Goal: Task Accomplishment & Management: Manage account settings

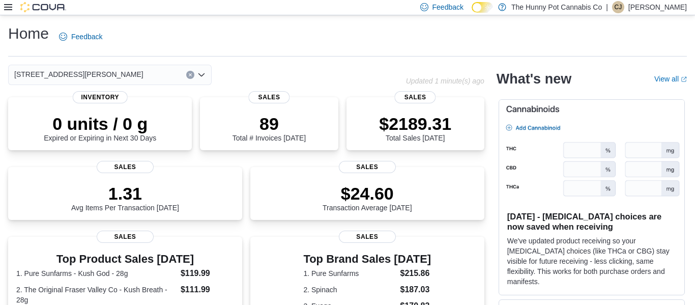
click at [10, 8] on icon at bounding box center [8, 7] width 8 height 8
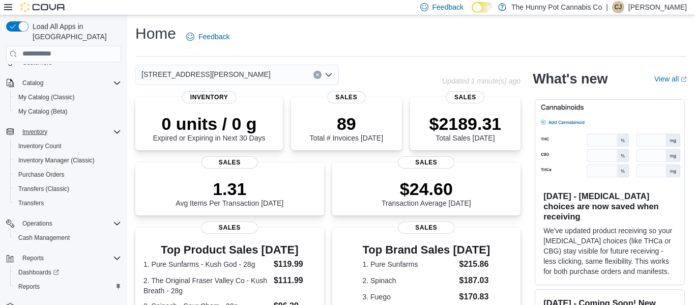
scroll to position [89, 0]
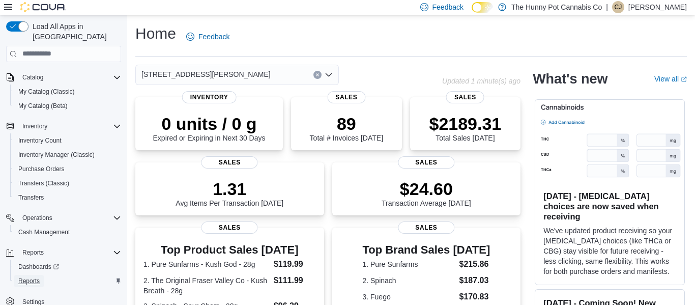
click at [26, 277] on span "Reports" at bounding box center [28, 281] width 21 height 8
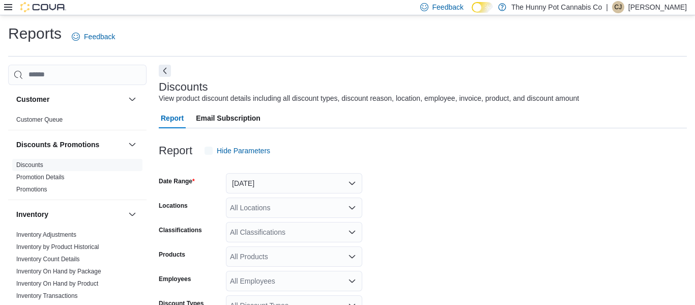
scroll to position [23, 0]
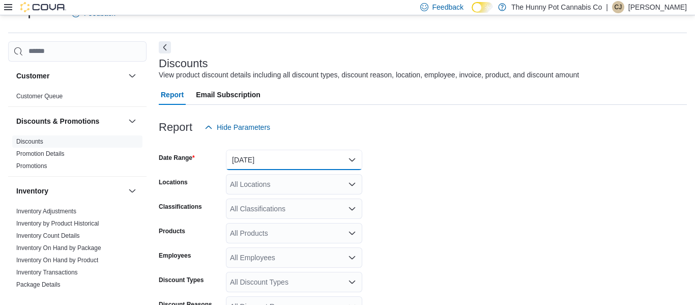
click at [295, 163] on button "Yesterday" at bounding box center [294, 160] width 136 height 20
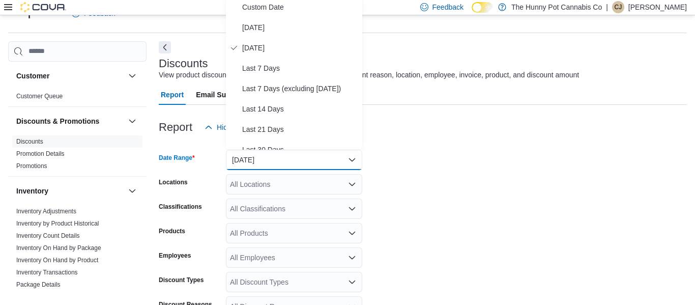
scroll to position [20, 0]
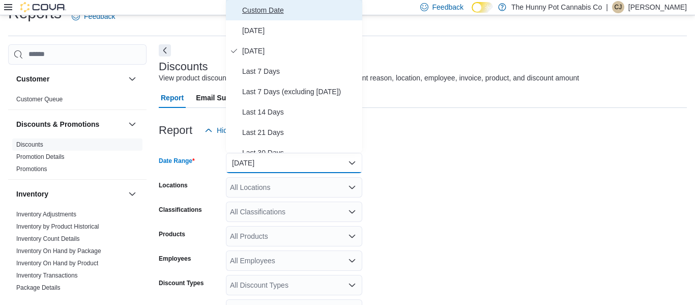
click at [270, 13] on span "Custom Date" at bounding box center [300, 10] width 116 height 12
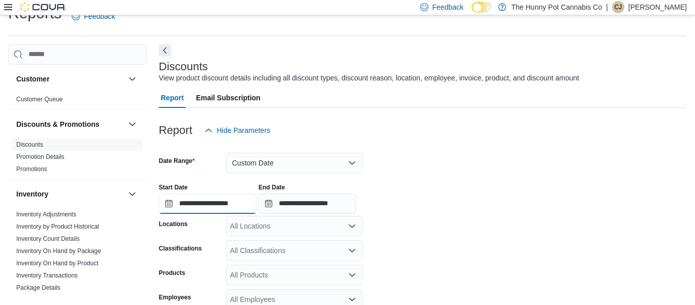
click at [225, 206] on input "**********" at bounding box center [208, 203] width 98 height 20
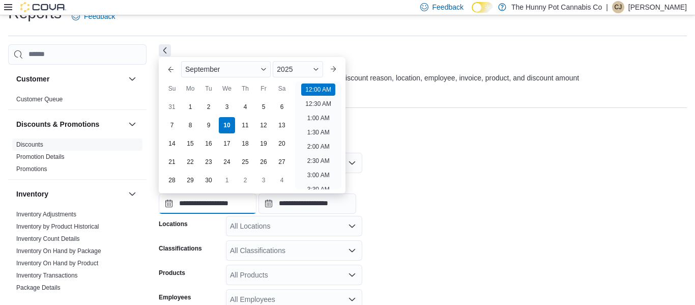
scroll to position [32, 0]
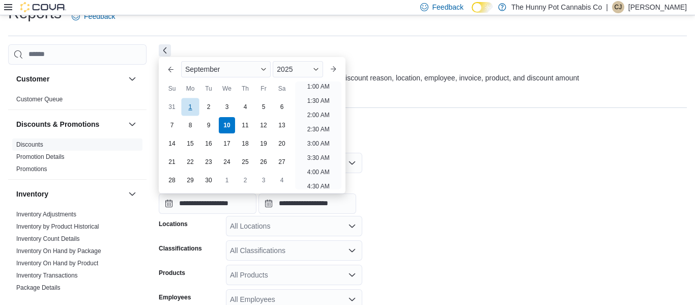
click at [185, 104] on div "1" at bounding box center [190, 107] width 18 height 18
type input "**********"
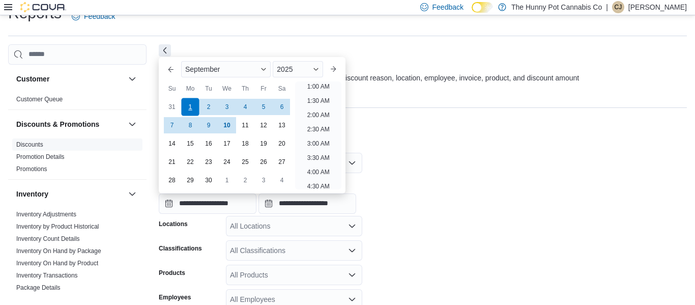
scroll to position [2, 0]
click at [383, 176] on div "**********" at bounding box center [423, 194] width 528 height 39
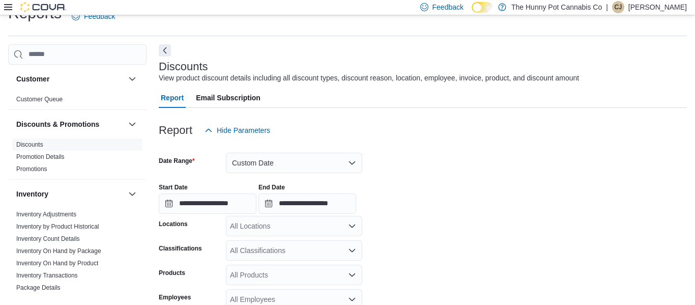
click at [291, 226] on div "All Locations" at bounding box center [294, 226] width 136 height 20
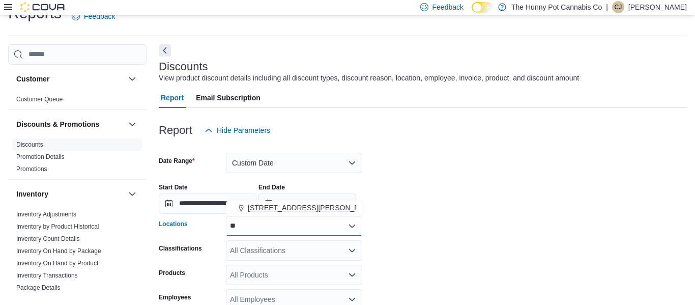
type input "**"
click at [287, 212] on span "3850 Sheppard Ave E" at bounding box center [312, 208] width 129 height 10
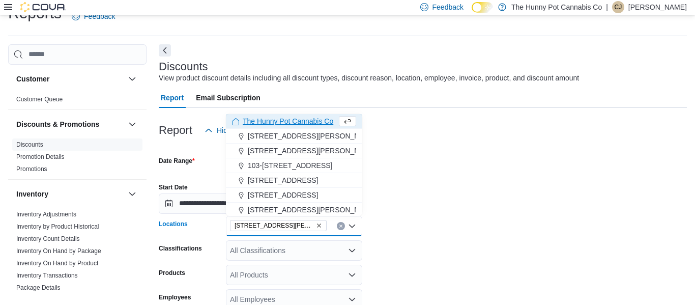
click at [487, 235] on form "**********" at bounding box center [423, 300] width 528 height 320
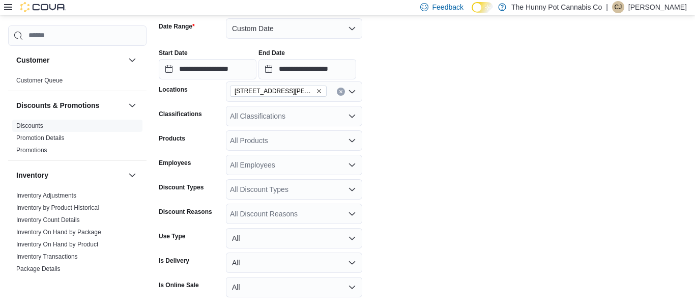
scroll to position [196, 0]
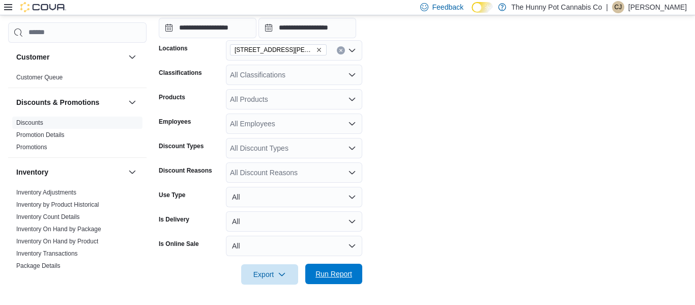
click at [326, 274] on span "Run Report" at bounding box center [334, 274] width 37 height 10
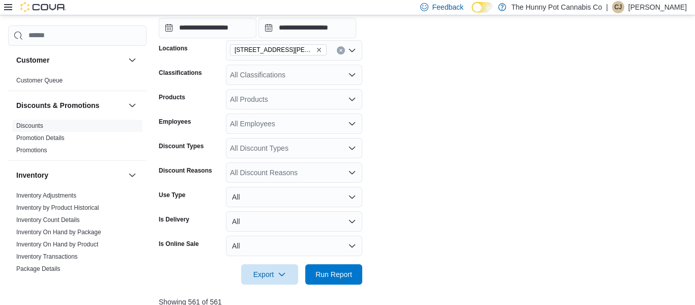
click at [236, 172] on div "All Discount Reasons" at bounding box center [294, 172] width 136 height 20
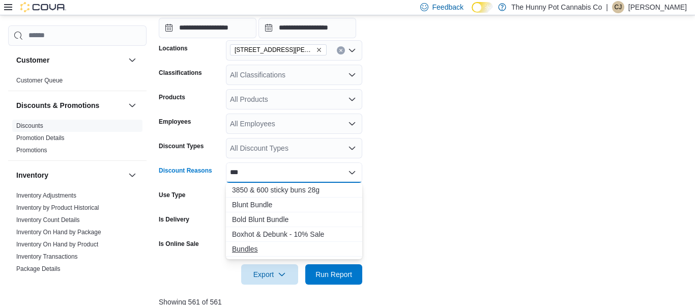
type input "***"
click at [239, 246] on span "Bundles" at bounding box center [294, 249] width 124 height 10
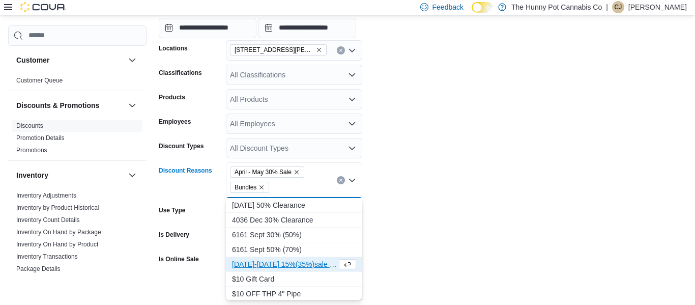
click at [300, 174] on icon "Remove April - May 30% Sale from selection in this group" at bounding box center [297, 172] width 6 height 6
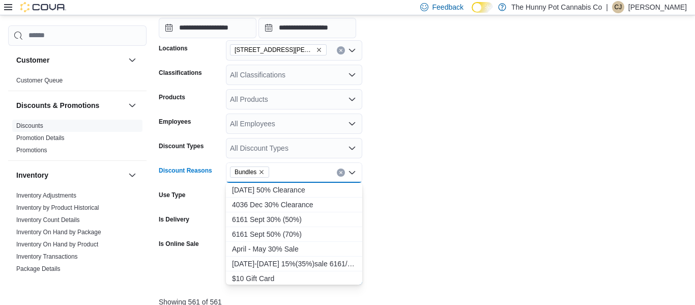
click at [461, 184] on form "**********" at bounding box center [423, 125] width 528 height 320
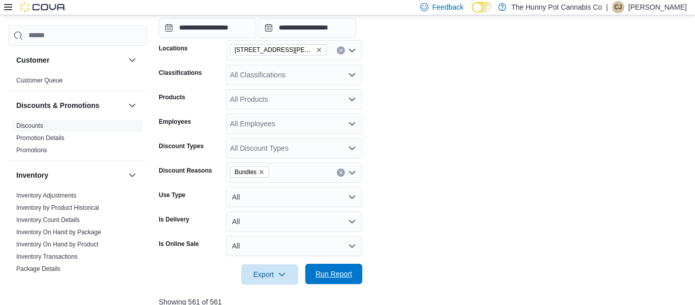
click at [345, 272] on span "Run Report" at bounding box center [334, 274] width 37 height 10
click at [250, 126] on div "All Employees" at bounding box center [294, 123] width 136 height 20
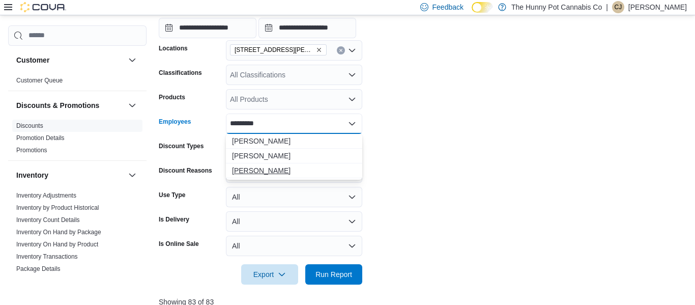
type input "*********"
click at [257, 169] on span "Christina Jarvis" at bounding box center [294, 170] width 124 height 10
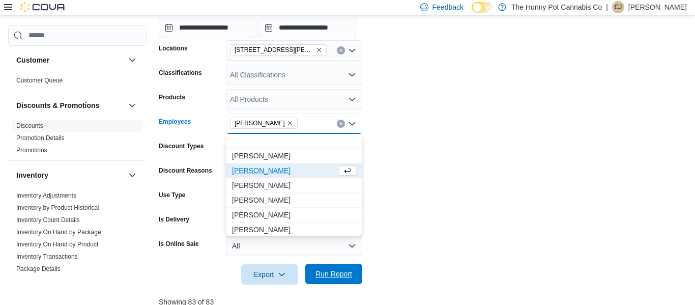
click at [333, 276] on span "Run Report" at bounding box center [334, 274] width 37 height 10
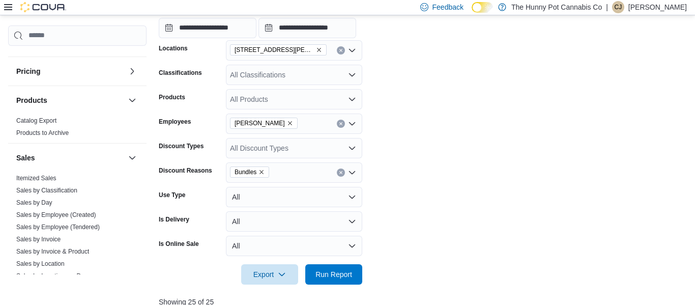
scroll to position [342, 0]
click at [72, 224] on link "Sales by Employee (Tendered)" at bounding box center [57, 226] width 83 height 7
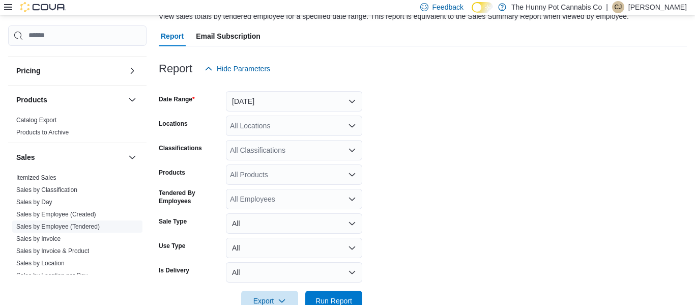
scroll to position [23, 0]
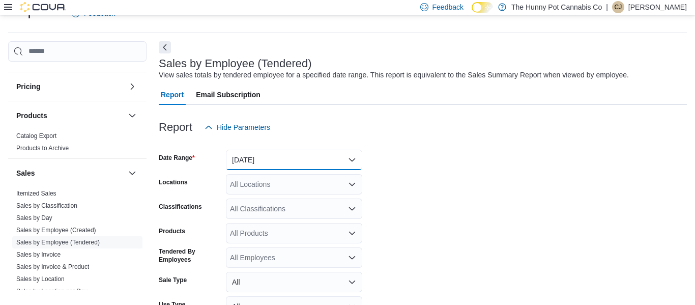
click at [247, 169] on button "Yesterday" at bounding box center [294, 160] width 136 height 20
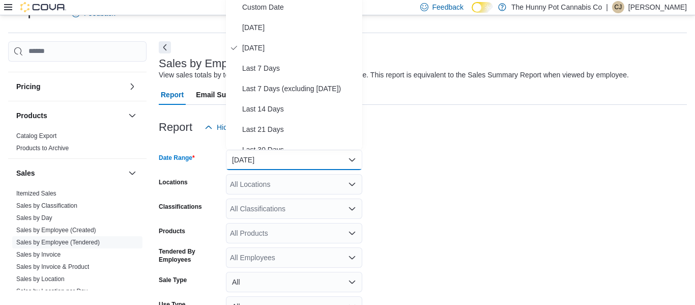
scroll to position [20, 0]
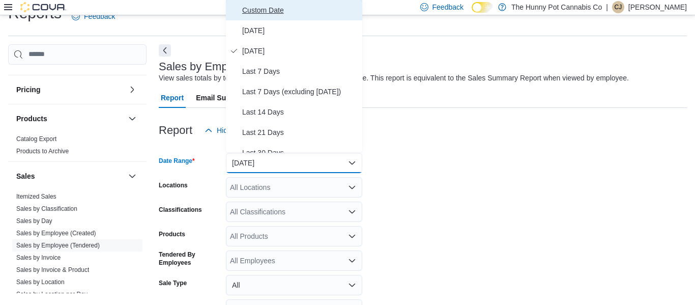
click at [259, 11] on span "Custom Date" at bounding box center [300, 10] width 116 height 12
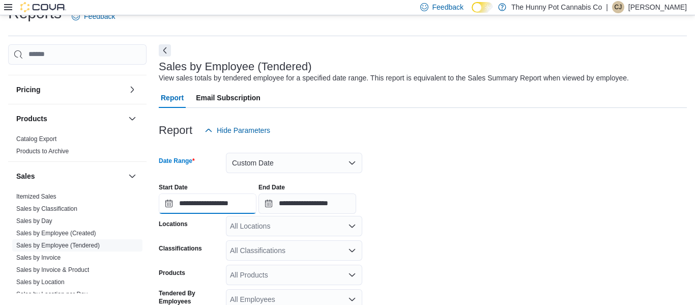
click at [211, 203] on input "**********" at bounding box center [208, 203] width 98 height 20
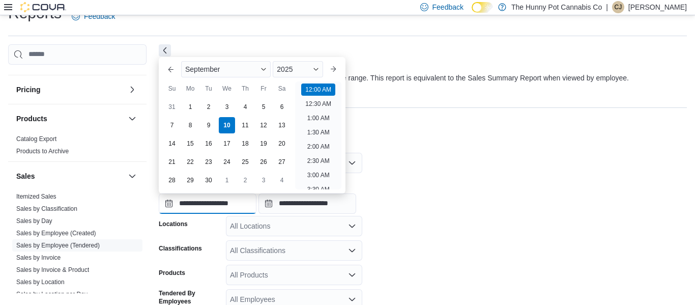
scroll to position [32, 0]
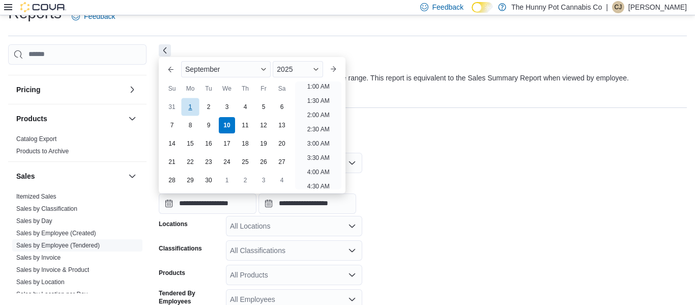
click at [183, 110] on div "1" at bounding box center [190, 107] width 18 height 18
type input "**********"
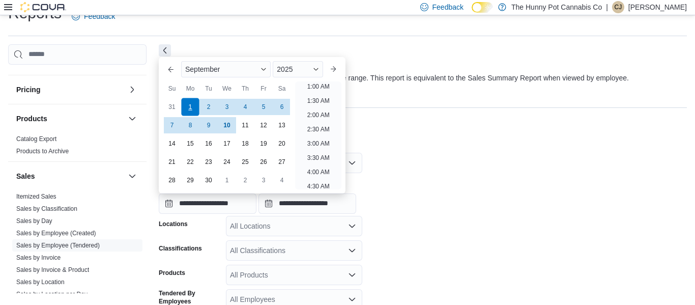
scroll to position [2, 0]
click at [270, 228] on div "All Locations" at bounding box center [294, 226] width 136 height 20
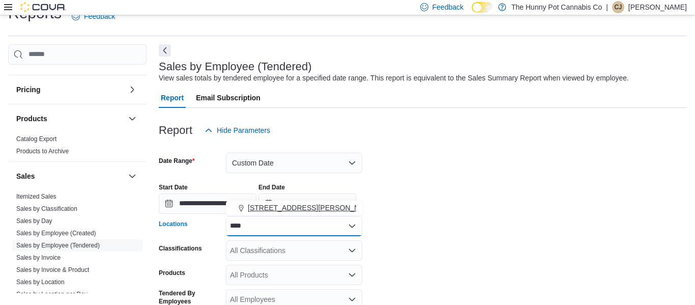
type input "****"
click at [273, 205] on span "3850 Sheppard Ave E" at bounding box center [312, 208] width 129 height 10
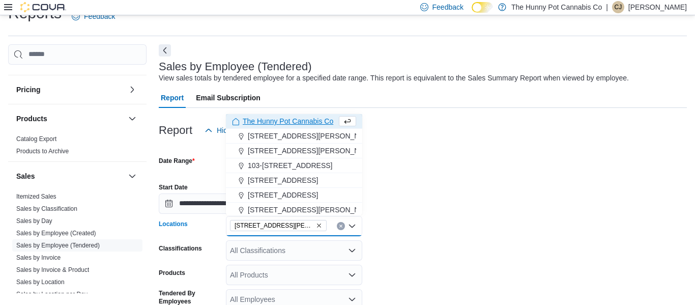
click at [439, 221] on form "**********" at bounding box center [423, 275] width 528 height 271
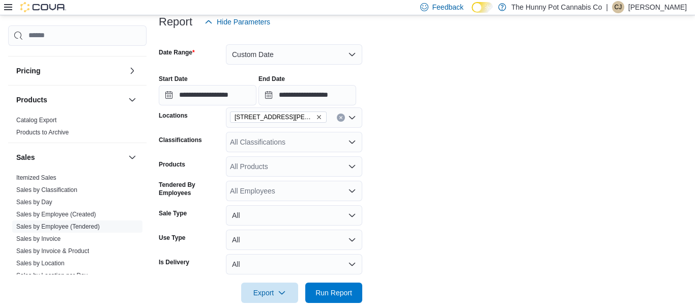
scroll to position [147, 0]
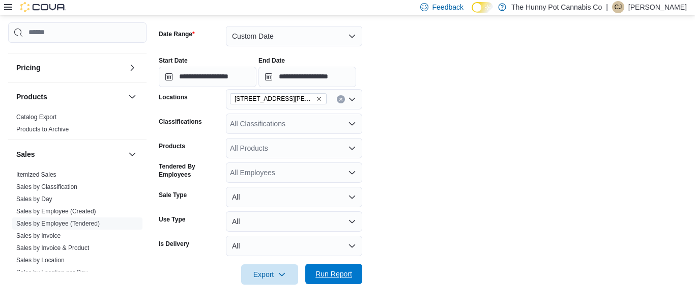
click at [348, 273] on span "Run Report" at bounding box center [334, 274] width 37 height 10
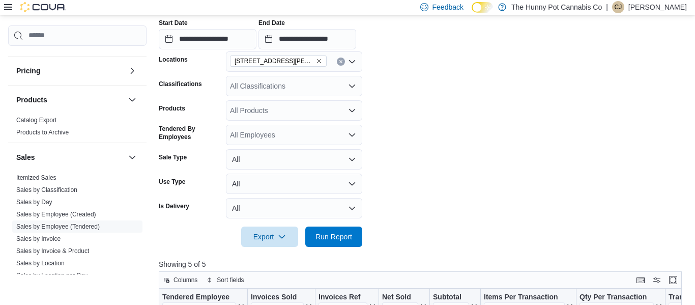
scroll to position [181, 0]
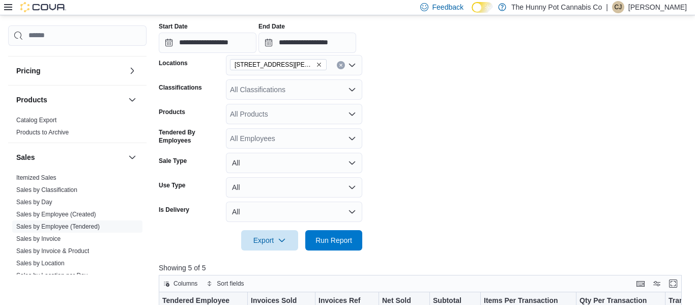
click at [290, 96] on div "All Classifications" at bounding box center [294, 89] width 136 height 20
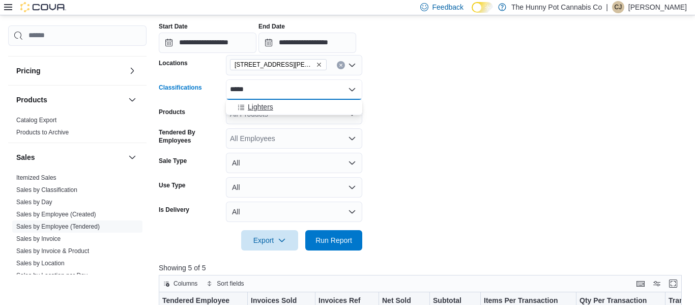
type input "*****"
click at [284, 108] on div "Lighters" at bounding box center [294, 107] width 124 height 10
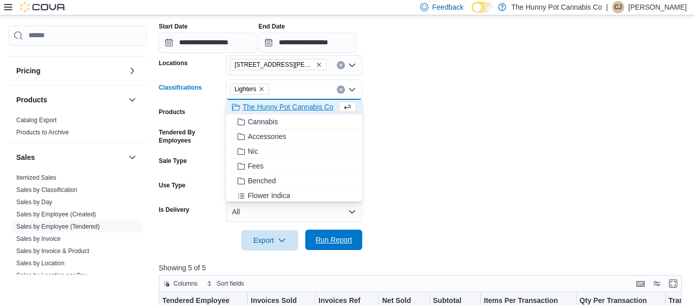
click at [348, 246] on span "Run Report" at bounding box center [333, 240] width 45 height 20
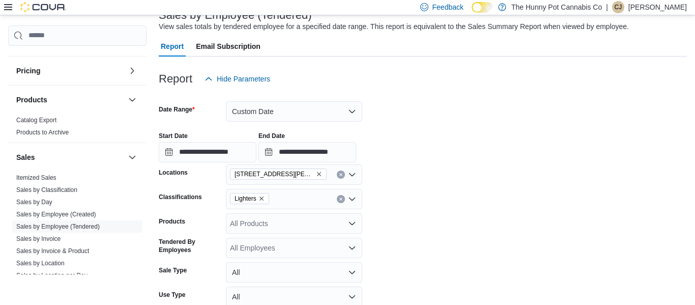
scroll to position [71, 0]
click at [259, 197] on icon "Remove Lighters from selection in this group" at bounding box center [262, 199] width 6 height 6
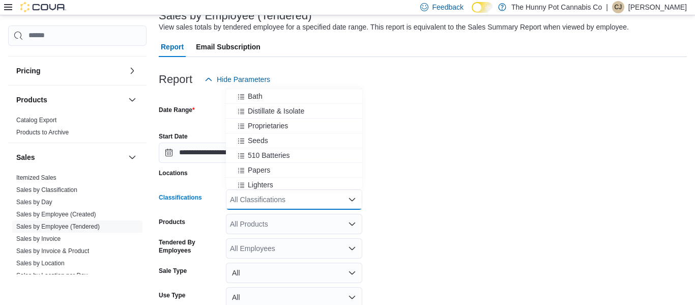
scroll to position [446, 0]
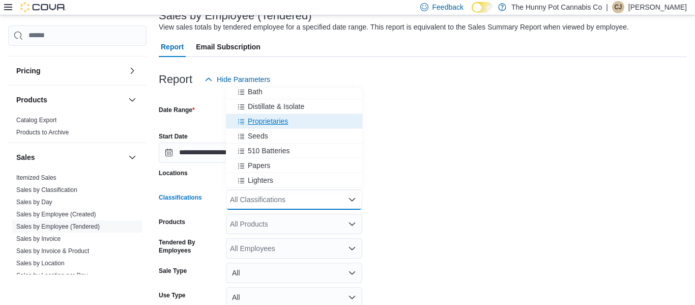
click at [270, 123] on span "Proprietaries" at bounding box center [268, 121] width 40 height 10
click at [267, 137] on span "510 Batteries" at bounding box center [269, 136] width 42 height 10
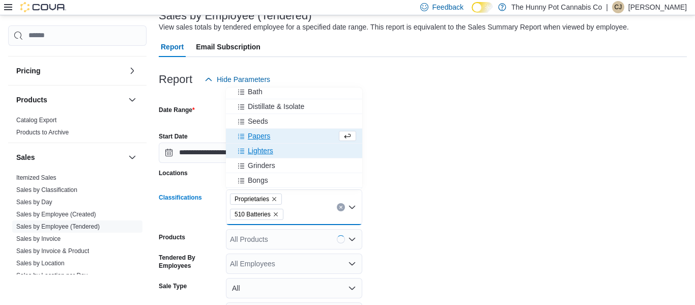
click at [263, 149] on span "Lighters" at bounding box center [260, 151] width 25 height 10
click at [263, 149] on span "Grinders" at bounding box center [261, 151] width 27 height 10
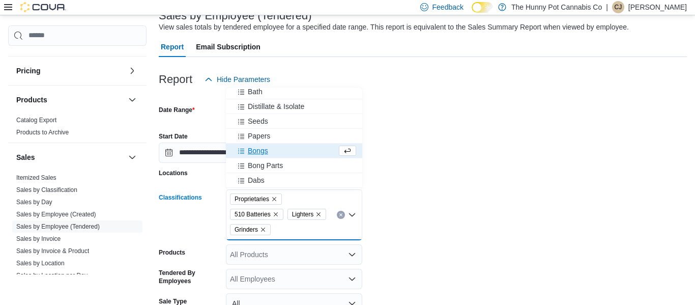
click at [263, 149] on span "Bongs" at bounding box center [258, 151] width 20 height 10
click at [263, 149] on span "Bong Parts" at bounding box center [265, 151] width 35 height 10
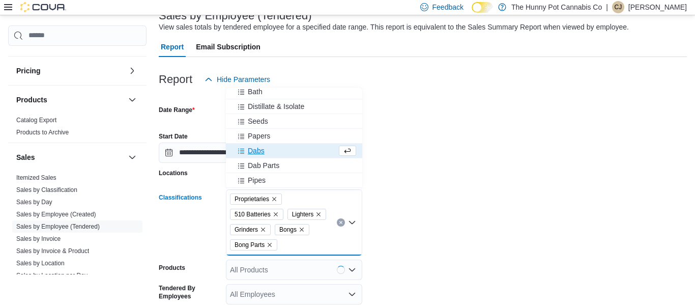
click at [263, 149] on span "Dabs" at bounding box center [256, 151] width 17 height 10
click at [263, 149] on span "Dab Parts" at bounding box center [264, 151] width 32 height 10
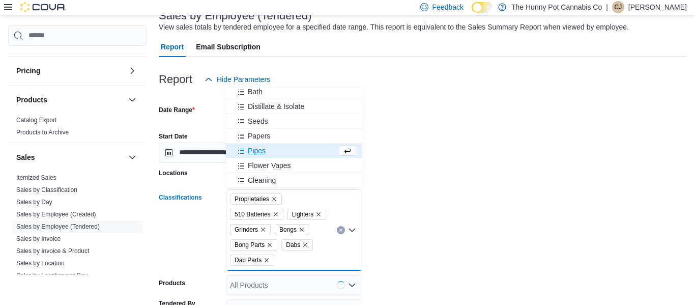
click at [263, 149] on span "Pipes" at bounding box center [257, 151] width 18 height 10
click at [263, 149] on span "Flower Vapes" at bounding box center [269, 151] width 43 height 10
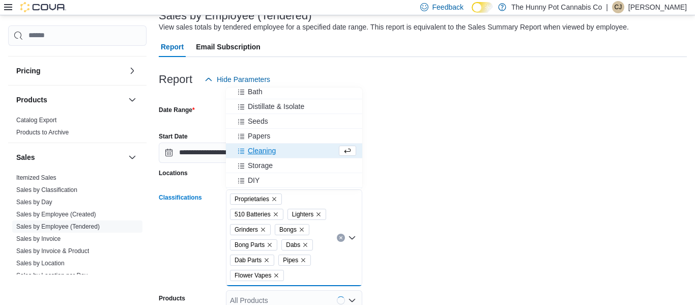
click at [263, 149] on span "Cleaning" at bounding box center [262, 151] width 28 height 10
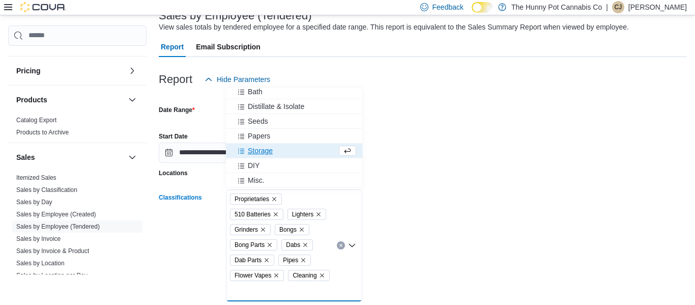
click at [263, 149] on span "Storage" at bounding box center [260, 151] width 25 height 10
click at [263, 149] on div "DIY" at bounding box center [284, 151] width 105 height 10
click at [263, 149] on span "Misc." at bounding box center [256, 151] width 17 height 10
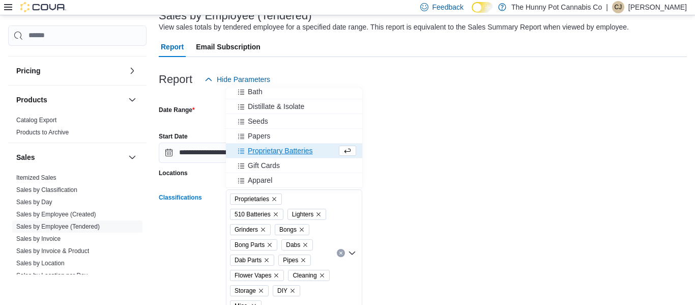
click at [263, 149] on span "Proprietary Batteries" at bounding box center [280, 151] width 65 height 10
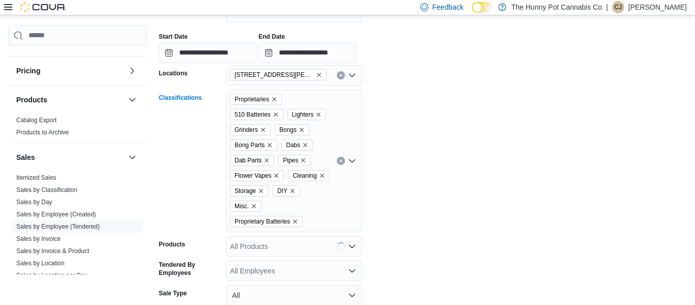
scroll to position [173, 0]
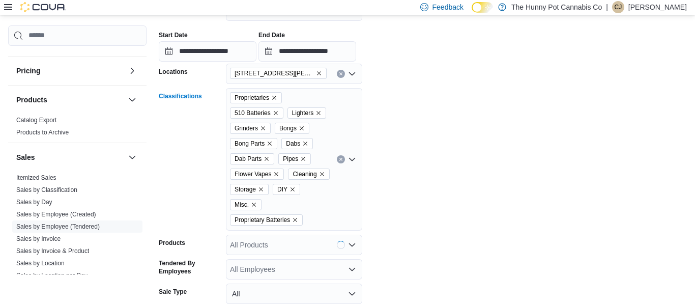
click at [316, 213] on div "Proprietaries 510 Batteries Lighters Grinders Bongs Bong Parts Dabs Dab Parts P…" at bounding box center [294, 159] width 136 height 142
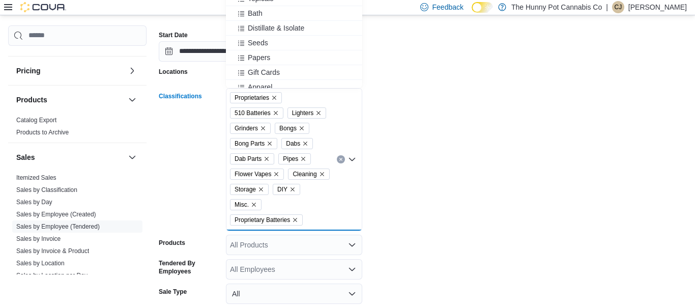
scroll to position [421, 0]
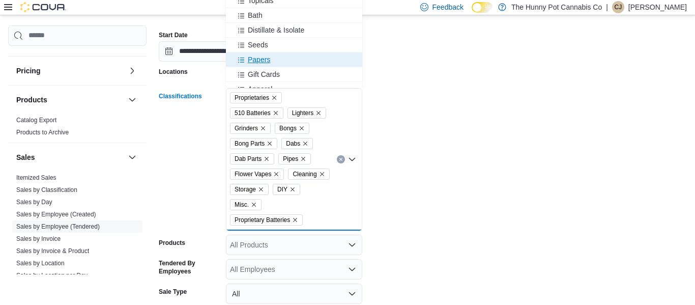
click at [259, 58] on span "Papers" at bounding box center [259, 59] width 22 height 10
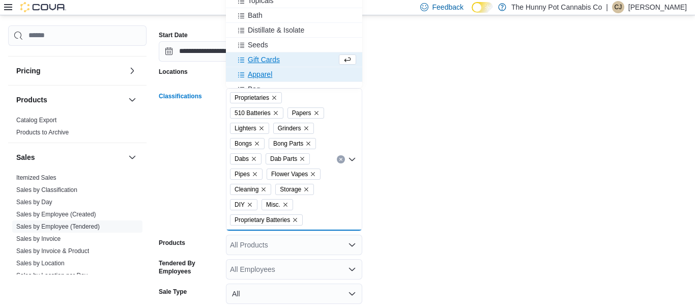
click at [254, 78] on span "Apparel" at bounding box center [260, 74] width 24 height 10
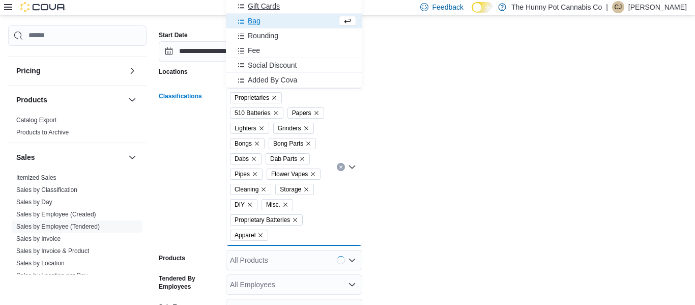
scroll to position [481, 0]
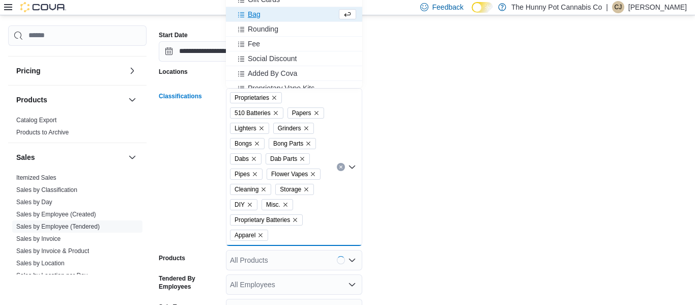
click at [442, 187] on form "**********" at bounding box center [423, 192] width 528 height 408
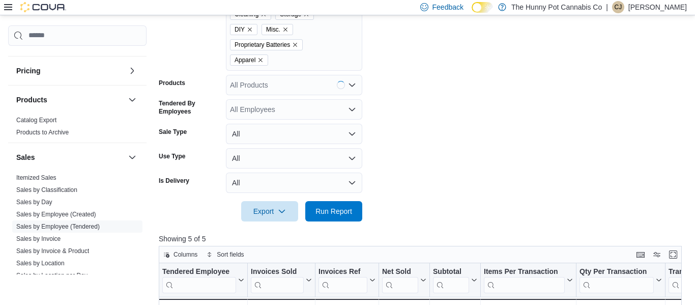
scroll to position [350, 0]
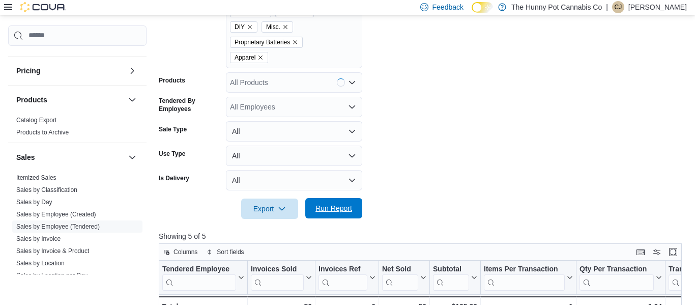
click at [345, 205] on span "Run Report" at bounding box center [334, 208] width 37 height 10
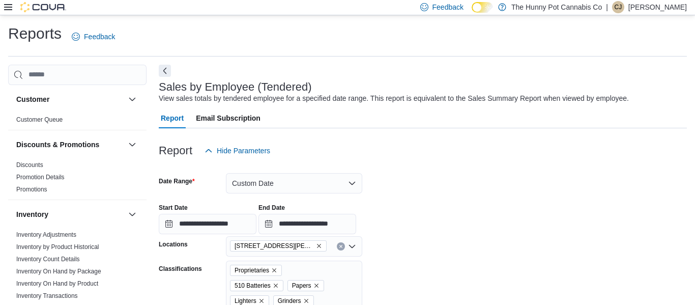
click at [8, 3] on icon at bounding box center [8, 7] width 8 height 8
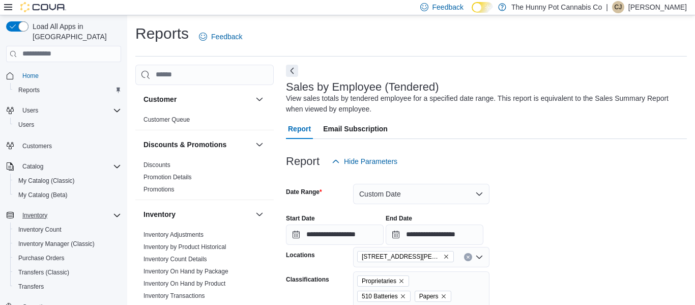
scroll to position [89, 0]
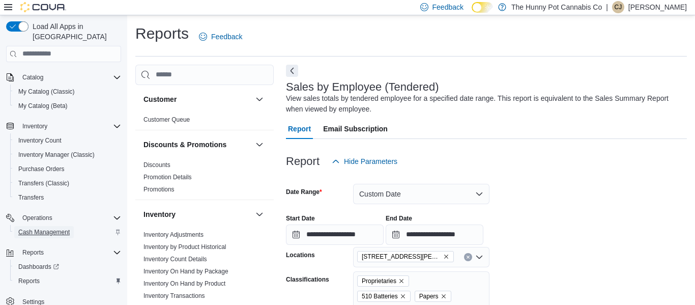
click at [38, 228] on span "Cash Management" at bounding box center [43, 232] width 51 height 8
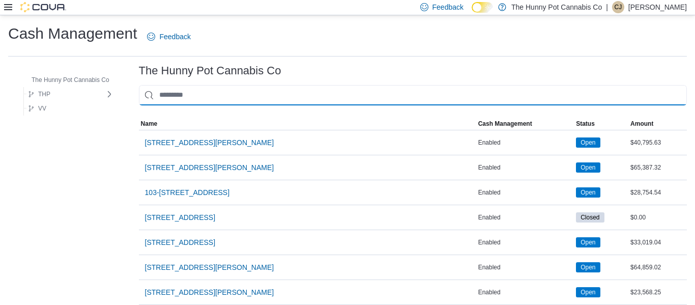
click at [182, 91] on input "This is a search bar. As you type, the results lower in the page will automatic…" at bounding box center [413, 95] width 548 height 20
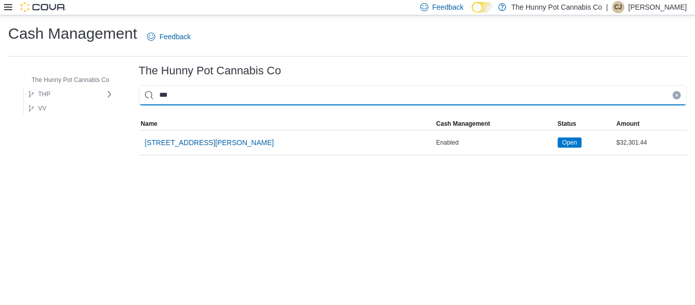
type input "****"
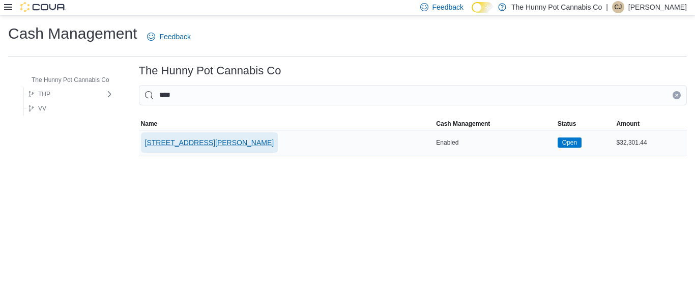
click at [183, 142] on span "3850 Sheppard Ave E" at bounding box center [209, 142] width 129 height 10
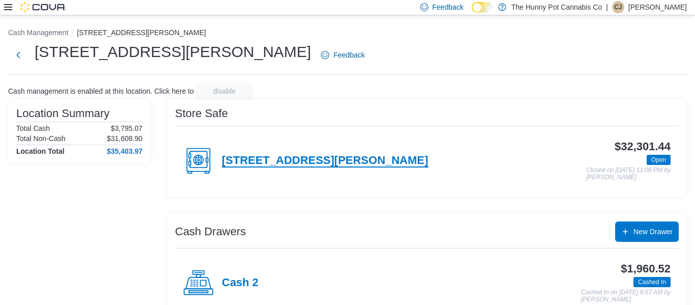
click at [271, 163] on h4 "3850 Sheppard Ave E" at bounding box center [325, 160] width 207 height 13
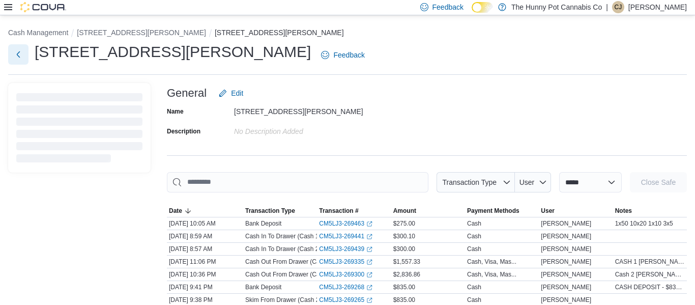
click at [15, 56] on button "Next" at bounding box center [18, 54] width 20 height 20
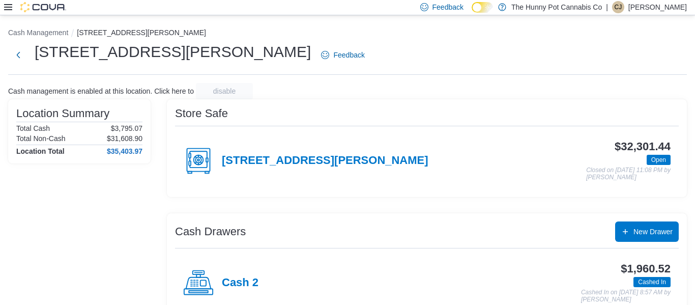
scroll to position [68, 0]
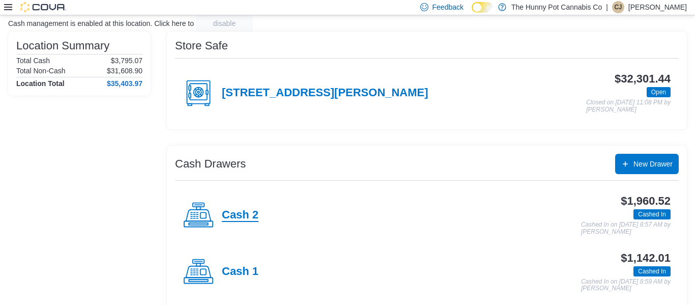
click at [236, 216] on h4 "Cash 2" at bounding box center [240, 215] width 37 height 13
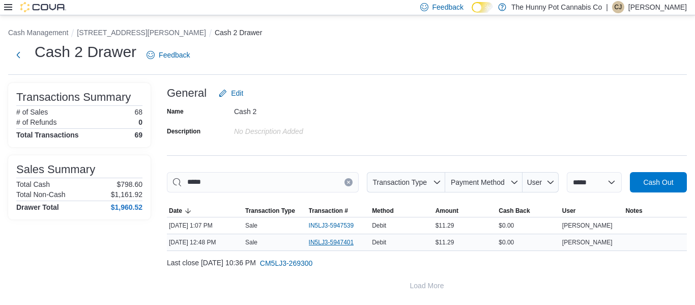
type input "*****"
click at [353, 243] on span "IN5LJ3-5947401" at bounding box center [331, 242] width 45 height 8
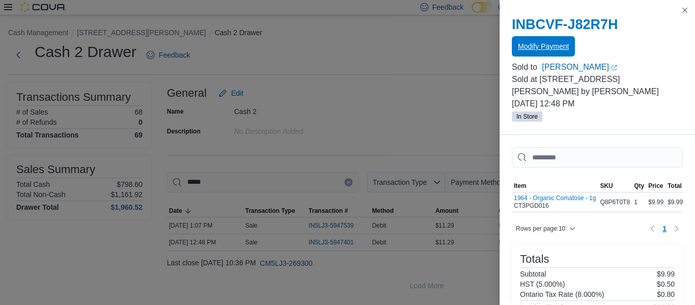
click at [567, 47] on span "Modify Payment" at bounding box center [543, 46] width 51 height 10
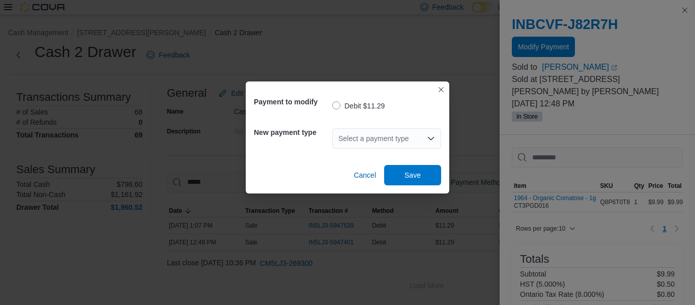
click at [399, 138] on div "Select a payment type" at bounding box center [386, 138] width 109 height 20
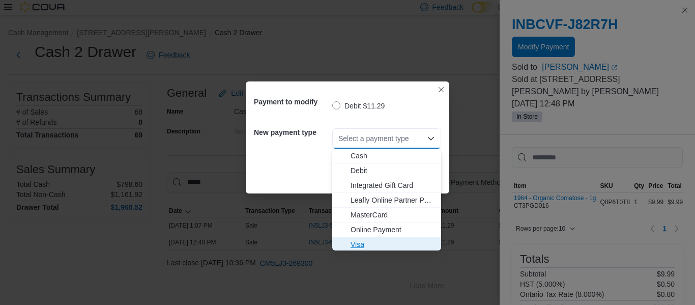
click at [364, 242] on span "Visa" at bounding box center [393, 244] width 84 height 10
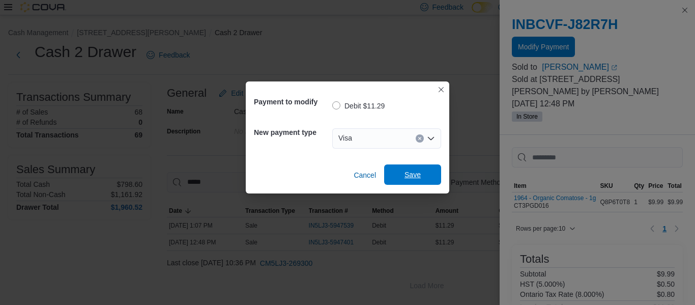
click at [414, 178] on span "Save" at bounding box center [413, 174] width 16 height 10
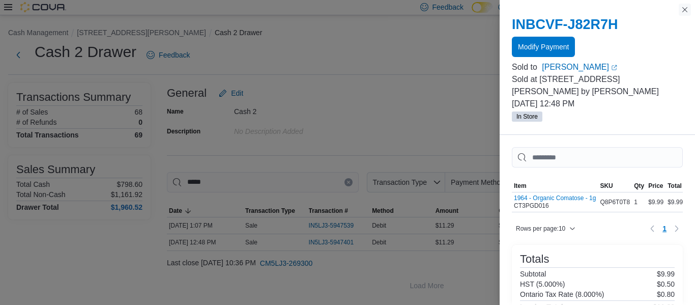
click at [689, 10] on button "Close this dialog" at bounding box center [685, 10] width 12 height 12
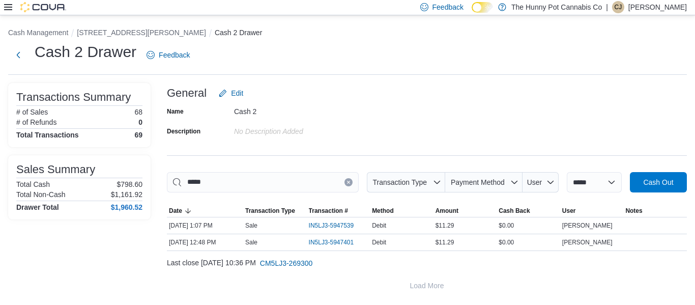
click at [347, 181] on icon "Clear input" at bounding box center [348, 182] width 3 height 3
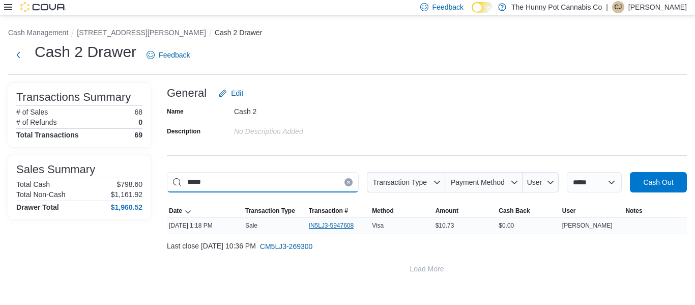
type input "*****"
click at [319, 226] on span "IN5LJ3-5947608" at bounding box center [331, 225] width 45 height 8
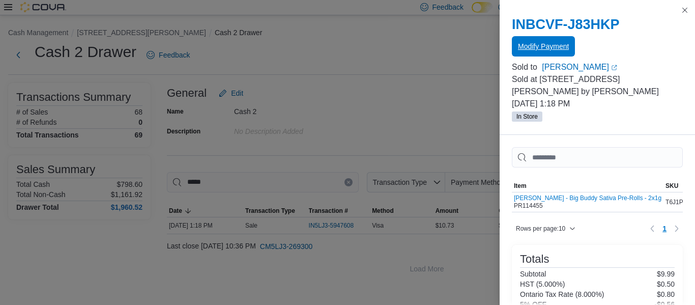
click at [549, 44] on span "Modify Payment" at bounding box center [543, 46] width 51 height 10
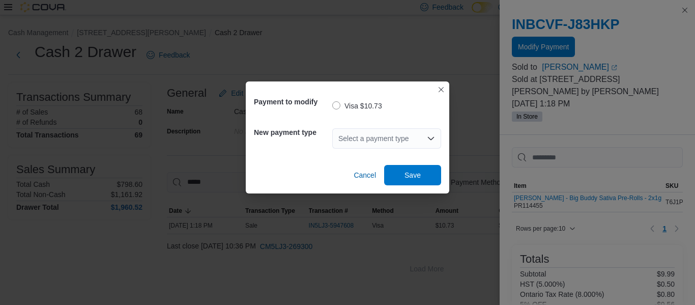
click at [398, 137] on div "Select a payment type" at bounding box center [386, 138] width 109 height 20
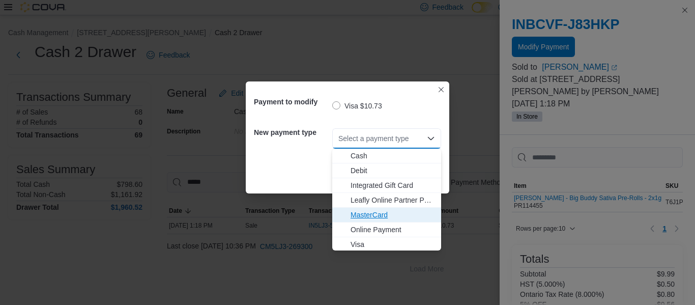
click at [363, 218] on span "MasterCard" at bounding box center [393, 215] width 84 height 10
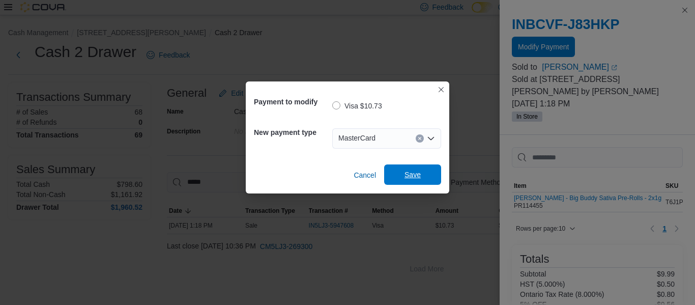
click at [412, 179] on span "Save" at bounding box center [413, 174] width 16 height 10
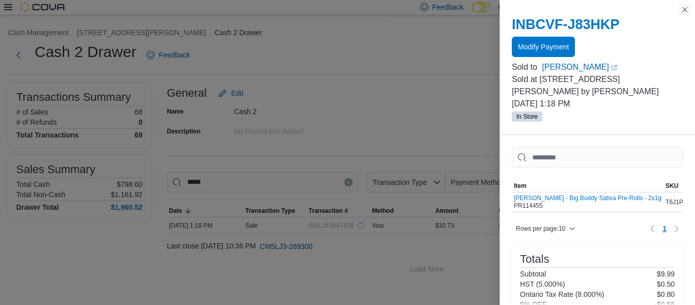
click at [682, 7] on button "Close this dialog" at bounding box center [685, 10] width 12 height 12
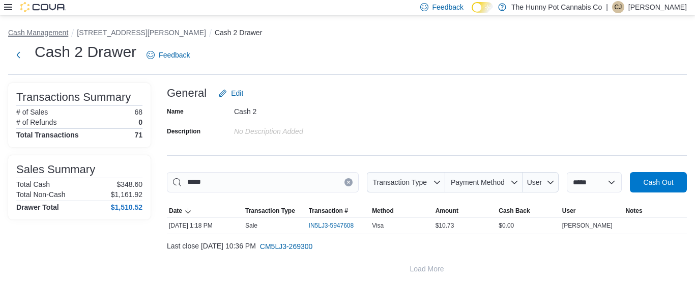
click at [43, 33] on button "Cash Management" at bounding box center [38, 32] width 60 height 8
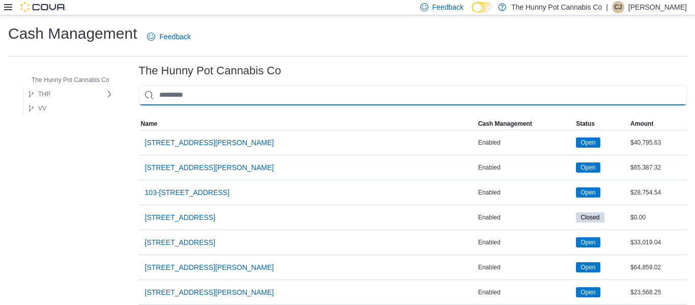
click at [168, 98] on input "This is a search bar. As you type, the results lower in the page will automatic…" at bounding box center [413, 95] width 548 height 20
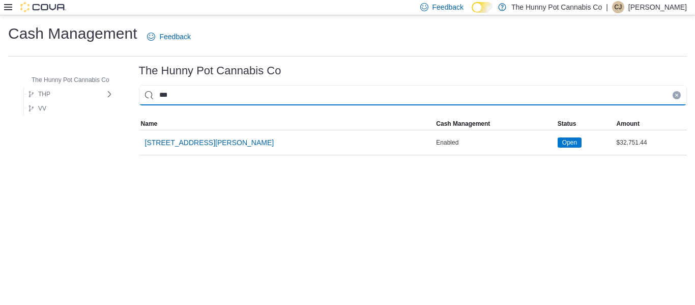
type input "****"
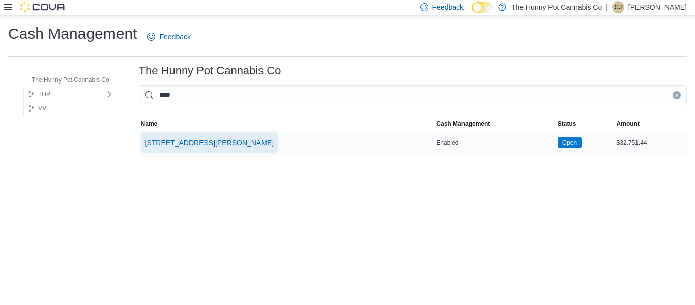
click at [170, 146] on span "3850 Sheppard Ave E" at bounding box center [209, 142] width 129 height 10
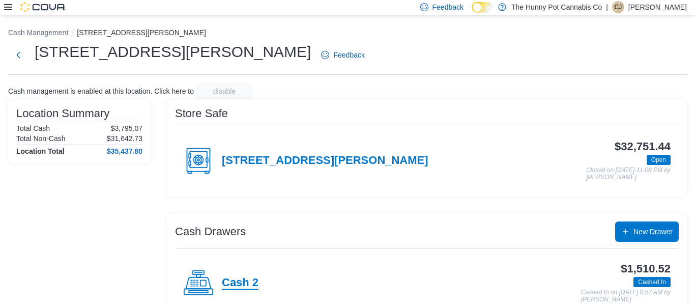
click at [240, 279] on h4 "Cash 2" at bounding box center [240, 282] width 37 height 13
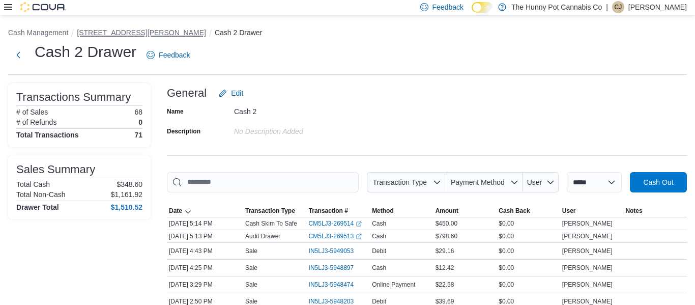
click at [130, 31] on button "3850 Sheppard Ave E" at bounding box center [141, 32] width 129 height 8
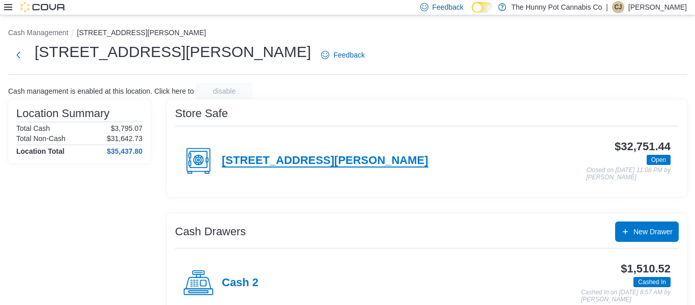
click at [313, 158] on h4 "3850 Sheppard Ave E" at bounding box center [325, 160] width 207 height 13
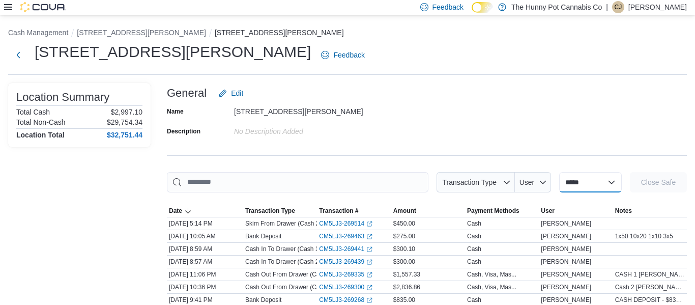
click at [596, 180] on select "**********" at bounding box center [590, 182] width 63 height 20
select select "**********"
click at [559, 172] on select "**********" at bounding box center [590, 182] width 63 height 20
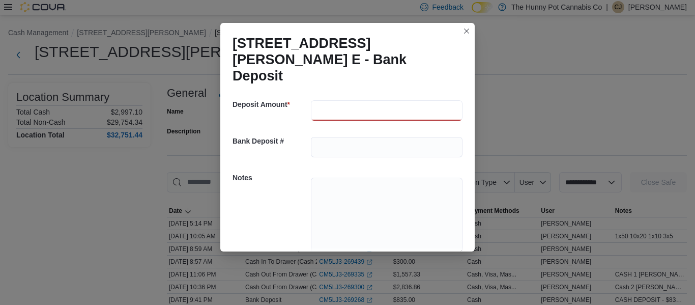
click at [340, 100] on input "number" at bounding box center [387, 110] width 152 height 20
type input "*"
type input "***"
click at [333, 137] on input "text" at bounding box center [387, 147] width 152 height 20
type input "*"
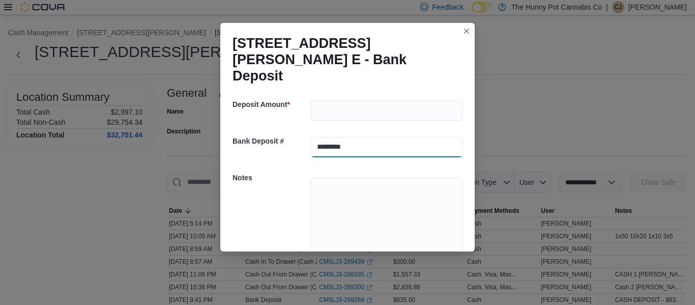
type input "*********"
click at [332, 189] on textarea at bounding box center [387, 216] width 152 height 76
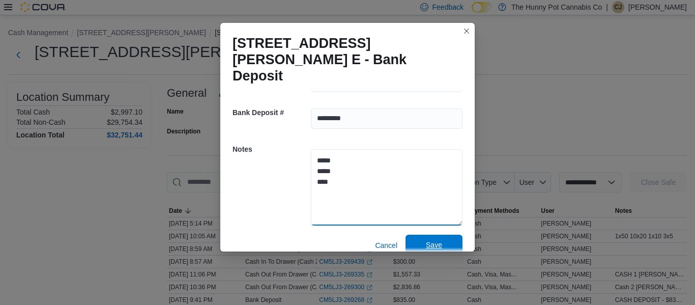
type textarea "***** ***** ****"
click at [438, 240] on span "Save" at bounding box center [434, 245] width 16 height 10
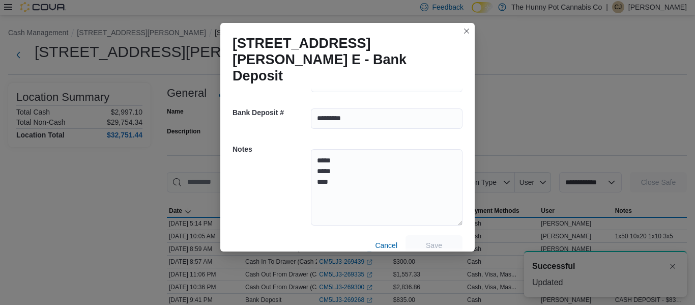
scroll to position [1, 0]
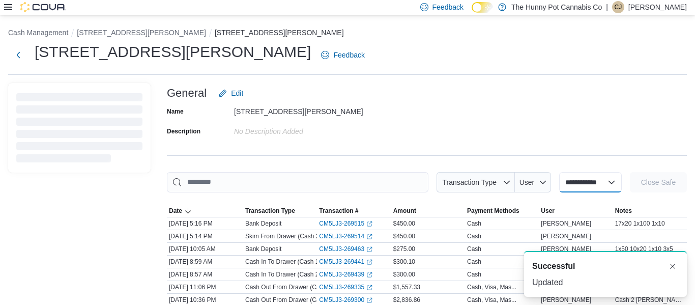
select select
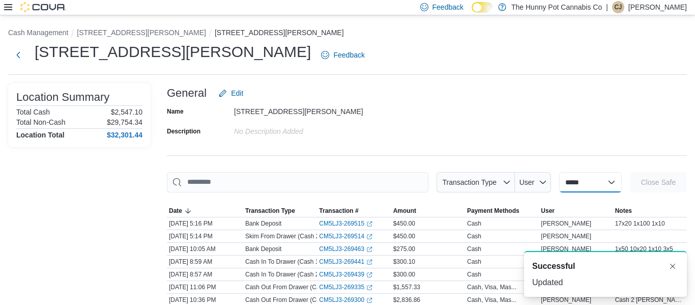
scroll to position [0, 0]
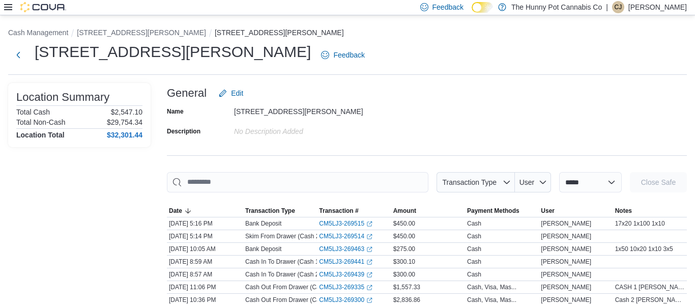
click at [5, 4] on icon at bounding box center [8, 7] width 8 height 6
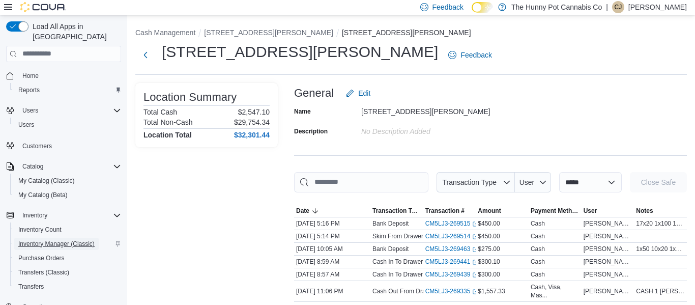
click at [33, 240] on span "Inventory Manager (Classic)" at bounding box center [56, 244] width 76 height 8
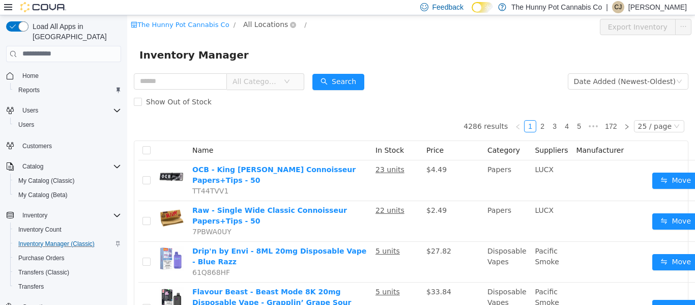
click at [271, 23] on span "All Locations" at bounding box center [265, 23] width 45 height 11
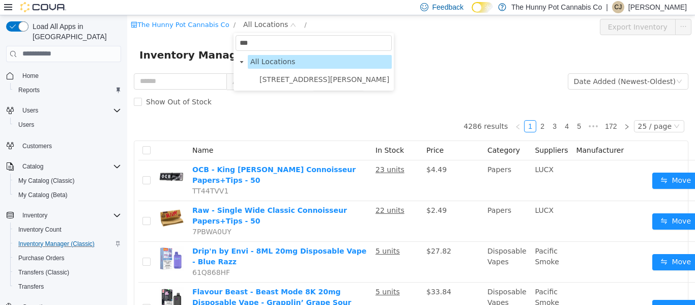
type input "****"
click at [269, 81] on span "3850 Sheppard Ave E" at bounding box center [325, 79] width 130 height 8
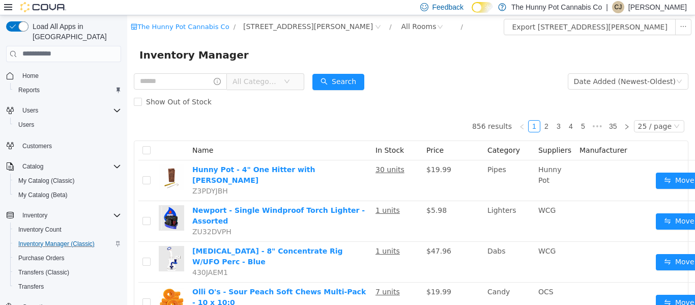
click at [279, 83] on span "All Categories" at bounding box center [256, 81] width 46 height 10
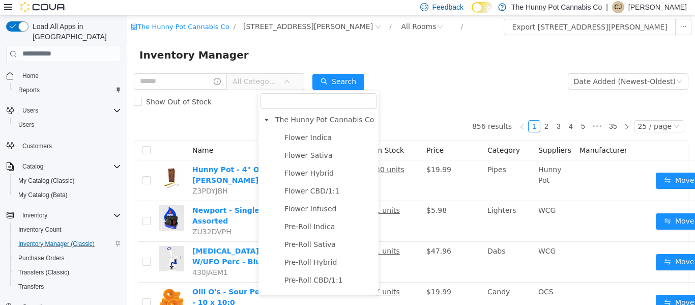
click at [288, 101] on input "filter select" at bounding box center [319, 101] width 116 height 16
click at [294, 123] on span "The Hunny Pot Cannabis Co" at bounding box center [324, 119] width 99 height 8
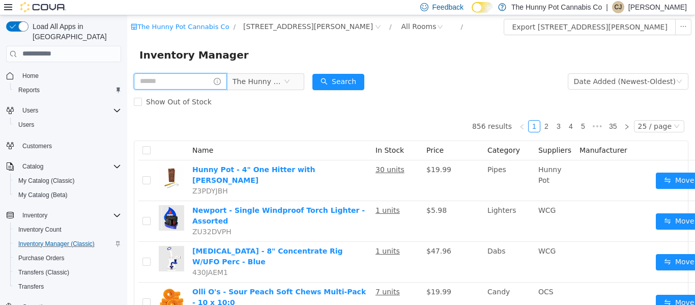
click at [207, 81] on input "text" at bounding box center [180, 81] width 93 height 16
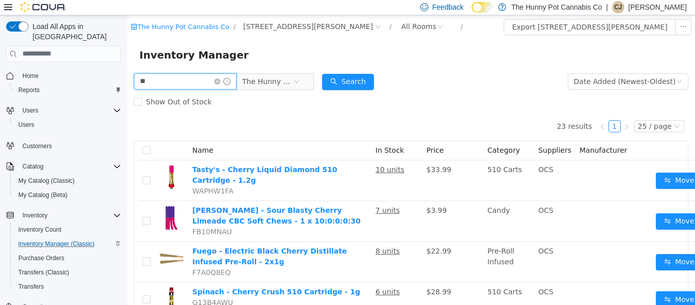
type input "*"
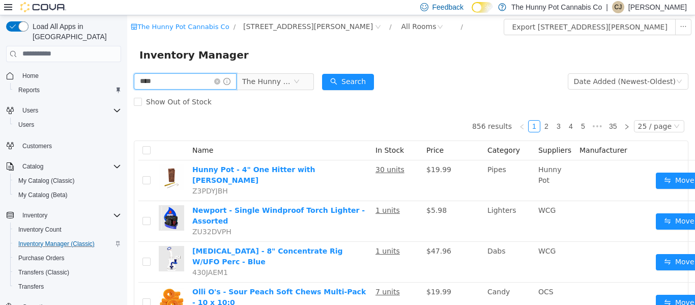
type input "****"
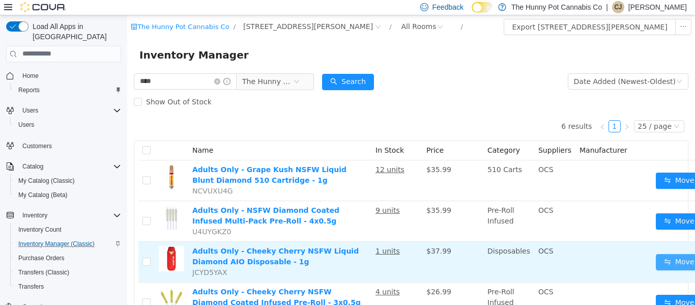
click at [663, 261] on button "Move" at bounding box center [679, 261] width 47 height 16
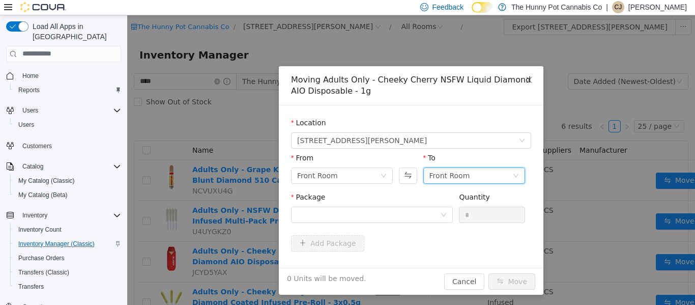
click at [477, 174] on div "Front Room" at bounding box center [471, 174] width 83 height 15
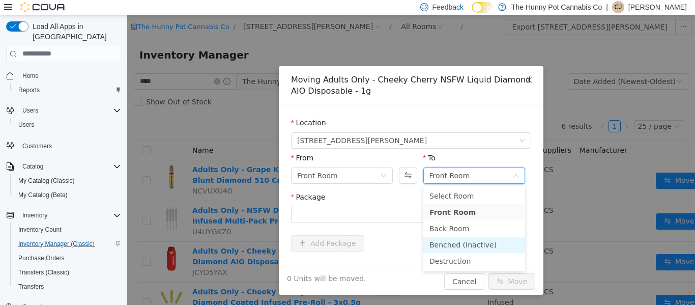
click at [451, 246] on li "Benched (Inactive)" at bounding box center [474, 244] width 102 height 16
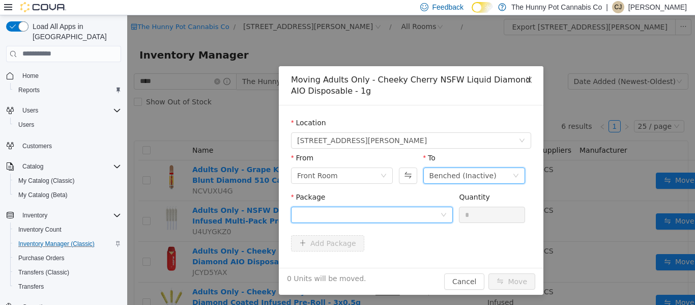
click at [440, 215] on div at bounding box center [368, 214] width 143 height 15
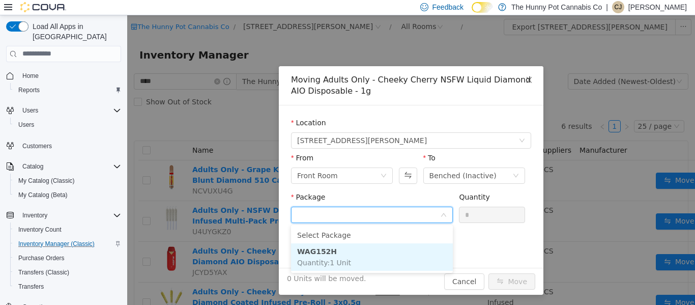
click at [399, 248] on li "WAG152H Quantity : 1 Unit" at bounding box center [372, 256] width 162 height 27
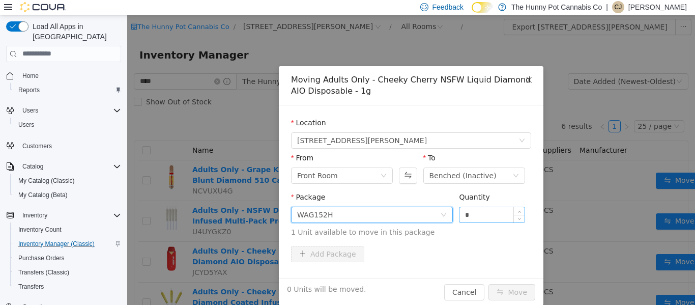
click at [477, 215] on input "*" at bounding box center [492, 214] width 65 height 15
click at [517, 210] on span "Increase Value" at bounding box center [519, 211] width 11 height 9
type input "*"
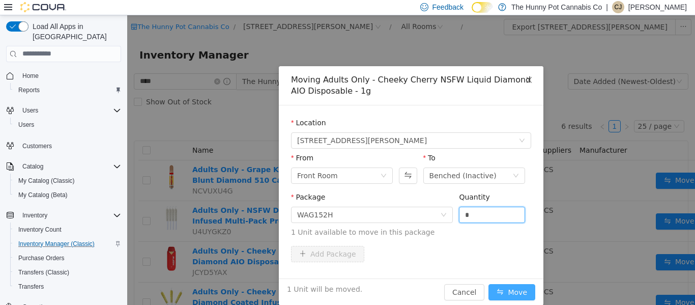
click at [504, 290] on button "Move" at bounding box center [512, 291] width 47 height 16
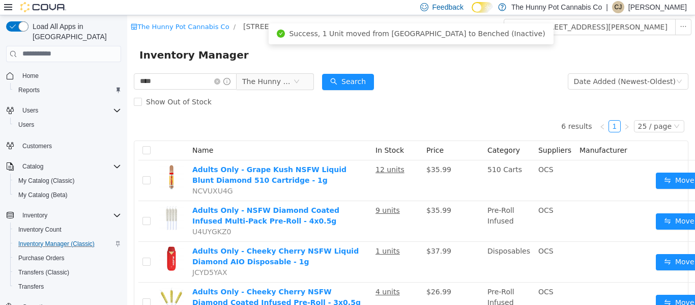
click at [668, 4] on p "Christina Jarvis" at bounding box center [657, 7] width 59 height 12
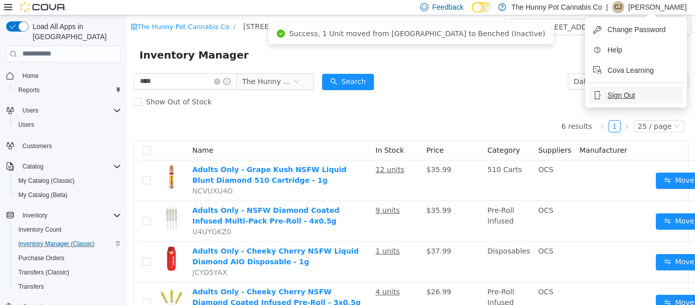
click at [642, 99] on button "Sign Out" at bounding box center [636, 95] width 94 height 16
